Goal: Information Seeking & Learning: Find specific fact

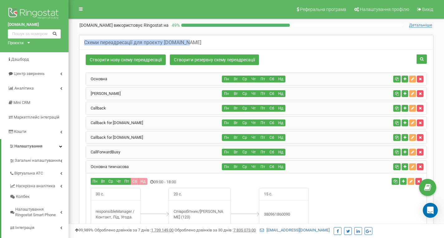
drag, startPoint x: 82, startPoint y: 43, endPoint x: 184, endPoint y: 43, distance: 101.8
click at [184, 43] on div "Схеми переадресації для проєкту termix.ua" at bounding box center [255, 42] width 353 height 15
copy h5 "Схеми переадресації для проєкту termix.ua"
click at [192, 42] on div "Схеми переадресації для проєкту termix.ua" at bounding box center [255, 42] width 353 height 15
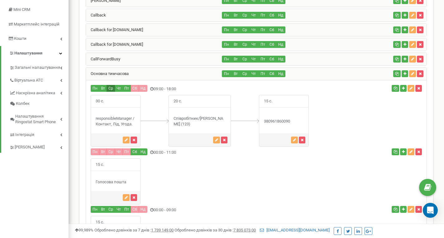
scroll to position [93, 0]
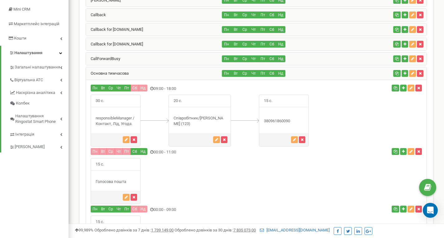
drag, startPoint x: 294, startPoint y: 121, endPoint x: 261, endPoint y: 124, distance: 32.9
click at [261, 124] on div "380961860090" at bounding box center [283, 121] width 49 height 6
click at [294, 138] on icon "button" at bounding box center [294, 140] width 3 height 4
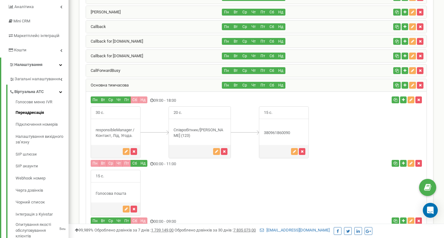
scroll to position [62, 0]
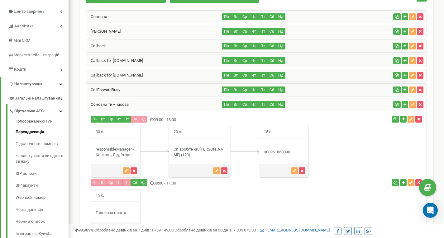
drag, startPoint x: 88, startPoint y: 101, endPoint x: 130, endPoint y: 102, distance: 41.8
click at [130, 102] on div "Основна тимчасова" at bounding box center [154, 104] width 136 height 12
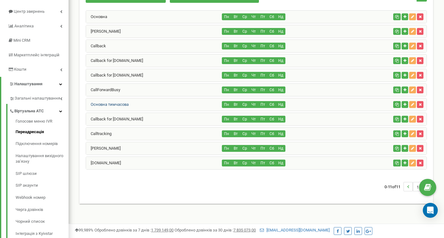
click at [93, 105] on link "Основна тимчасова" at bounding box center [107, 104] width 43 height 5
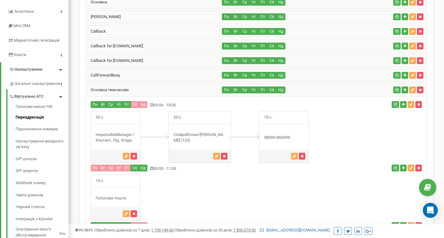
scroll to position [93, 0]
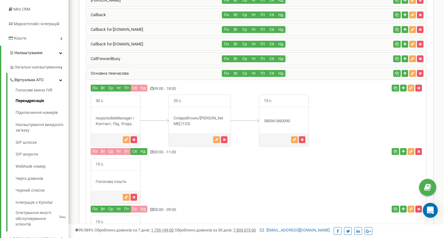
drag, startPoint x: 196, startPoint y: 121, endPoint x: 203, endPoint y: 123, distance: 7.8
click at [203, 123] on div "Співробітник/Микола Середа (123)" at bounding box center [200, 122] width 62 height 12
drag, startPoint x: 263, startPoint y: 119, endPoint x: 293, endPoint y: 121, distance: 30.3
click at [293, 121] on div "380961860090" at bounding box center [283, 121] width 49 height 6
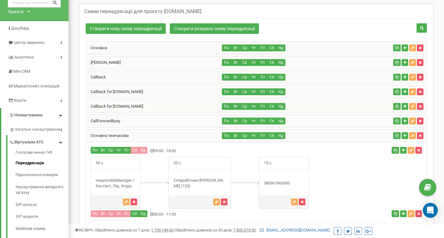
scroll to position [156, 0]
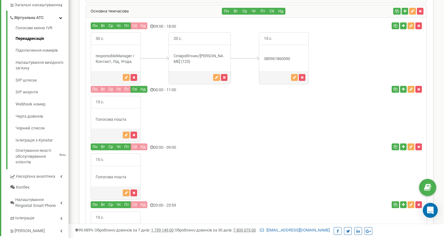
drag, startPoint x: 177, startPoint y: 56, endPoint x: 198, endPoint y: 60, distance: 21.6
click at [198, 60] on div "Співробітник/Микола Середа (123)" at bounding box center [200, 59] width 62 height 12
drag, startPoint x: 267, startPoint y: 58, endPoint x: 296, endPoint y: 58, distance: 29.3
click at [296, 58] on div "380961860090" at bounding box center [283, 59] width 49 height 6
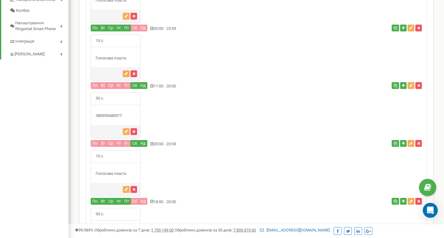
scroll to position [343, 0]
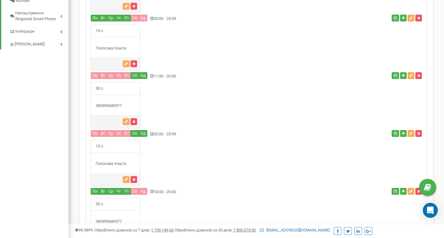
drag, startPoint x: 107, startPoint y: 105, endPoint x: 122, endPoint y: 104, distance: 15.6
click at [122, 104] on div "380990680977" at bounding box center [115, 106] width 49 height 6
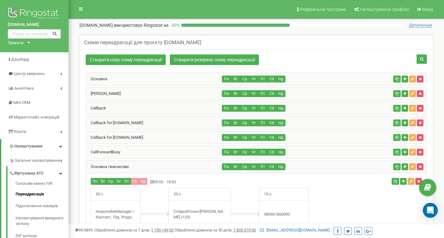
scroll to position [62, 0]
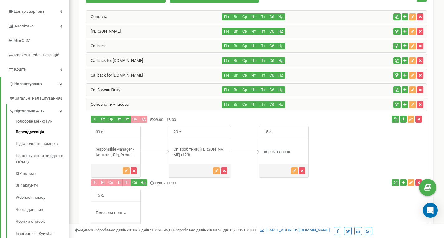
drag, startPoint x: 294, startPoint y: 153, endPoint x: 258, endPoint y: 154, distance: 36.1
click at [258, 154] on div "30 с." at bounding box center [200, 152] width 218 height 52
click at [105, 17] on link "Основна" at bounding box center [96, 16] width 21 height 5
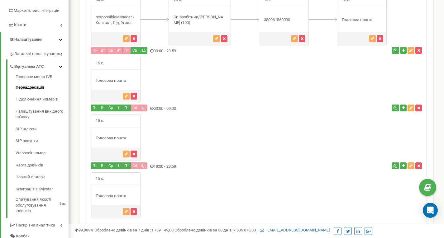
scroll to position [93, 0]
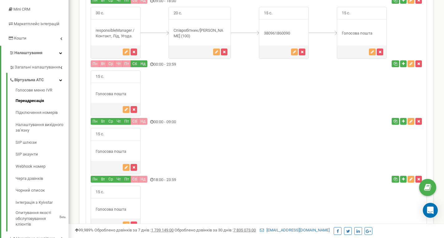
drag, startPoint x: 173, startPoint y: 29, endPoint x: 206, endPoint y: 35, distance: 33.2
click at [206, 35] on div "Співробітник/Богдан Шевченко (100)" at bounding box center [200, 34] width 62 height 12
drag, startPoint x: 266, startPoint y: 32, endPoint x: 293, endPoint y: 33, distance: 26.8
click at [293, 33] on div "15 с." at bounding box center [284, 33] width 50 height 52
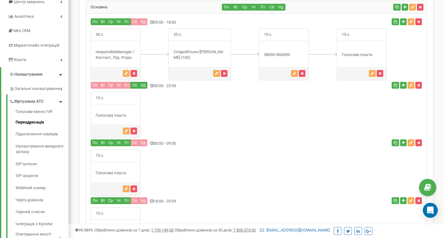
scroll to position [62, 0]
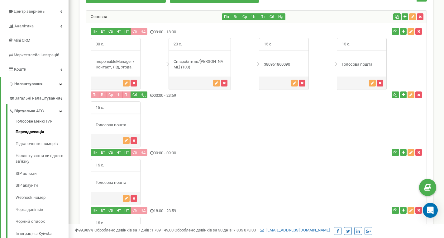
drag, startPoint x: 347, startPoint y: 63, endPoint x: 373, endPoint y: 65, distance: 26.3
click at [373, 65] on div "Голосова пошта" at bounding box center [361, 65] width 49 height 6
drag, startPoint x: 116, startPoint y: 124, endPoint x: 126, endPoint y: 124, distance: 10.0
click at [126, 124] on div "Голосова пошта" at bounding box center [115, 125] width 49 height 6
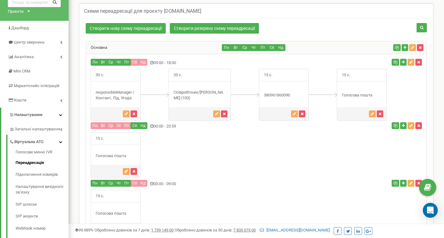
scroll to position [31, 0]
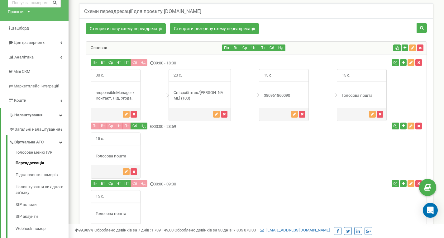
drag, startPoint x: 265, startPoint y: 91, endPoint x: 291, endPoint y: 93, distance: 26.6
click at [291, 93] on div "15 с." at bounding box center [284, 95] width 50 height 52
drag, startPoint x: 344, startPoint y: 96, endPoint x: 375, endPoint y: 98, distance: 30.6
click at [375, 98] on div "15 с." at bounding box center [362, 95] width 50 height 52
drag, startPoint x: 103, startPoint y: 155, endPoint x: 131, endPoint y: 154, distance: 27.7
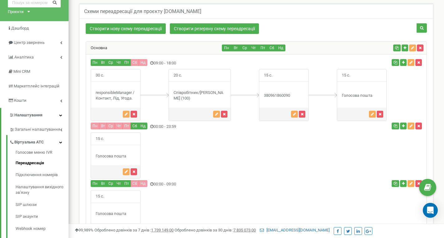
click at [131, 154] on div "Голосова пошта" at bounding box center [115, 157] width 49 height 6
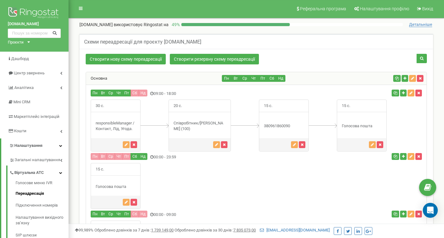
scroll to position [0, 0]
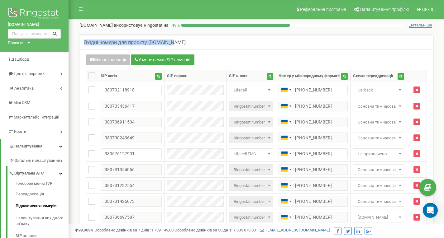
drag, startPoint x: 83, startPoint y: 40, endPoint x: 168, endPoint y: 42, distance: 85.1
click at [168, 42] on div "Вхідні номери для проєкту [DOMAIN_NAME]" at bounding box center [255, 42] width 353 height 15
copy h5 "Вхідні номери для проєкту [DOMAIN_NAME]"
drag, startPoint x: 360, startPoint y: 77, endPoint x: 391, endPoint y: 77, distance: 31.5
click at [391, 77] on div "Схема переадресації" at bounding box center [373, 76] width 40 height 6
